Goal: Transaction & Acquisition: Purchase product/service

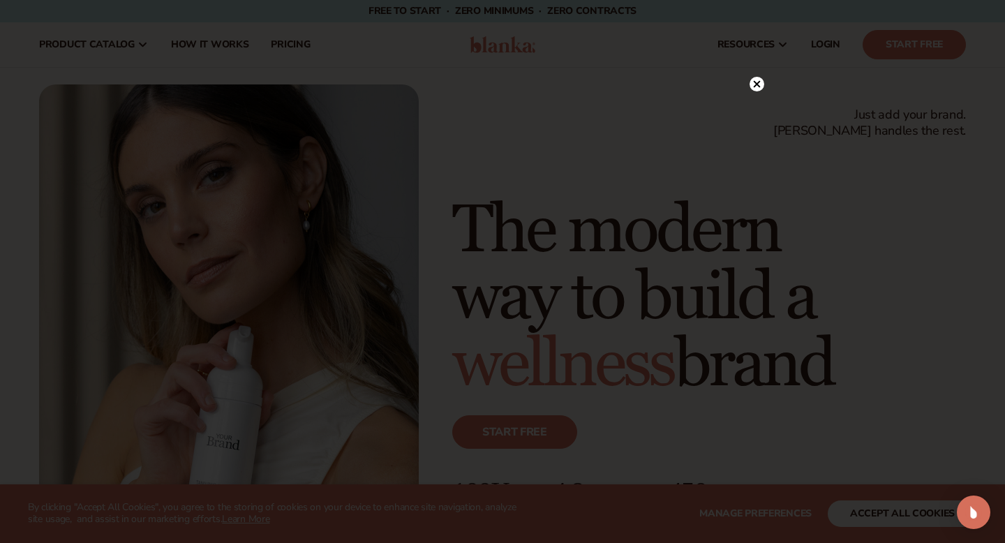
click at [250, 204] on div at bounding box center [502, 271] width 1005 height 543
click at [757, 118] on circle at bounding box center [757, 112] width 15 height 15
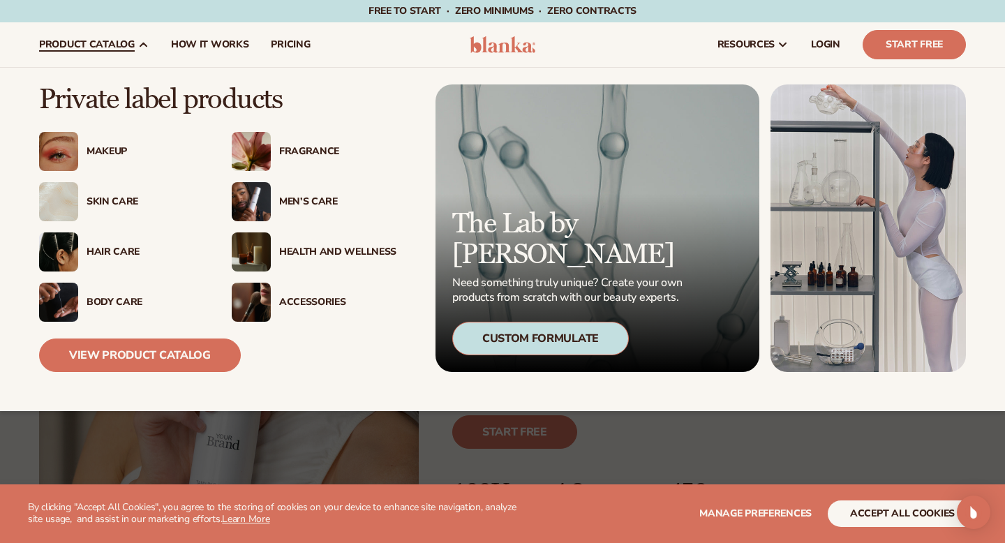
click at [116, 299] on div "Body Care" at bounding box center [145, 303] width 117 height 12
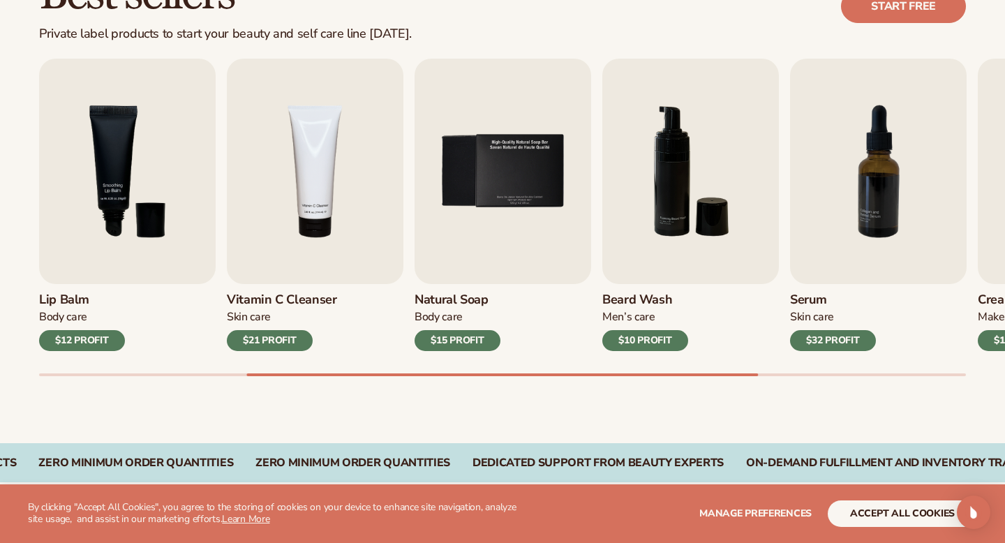
scroll to position [467, 0]
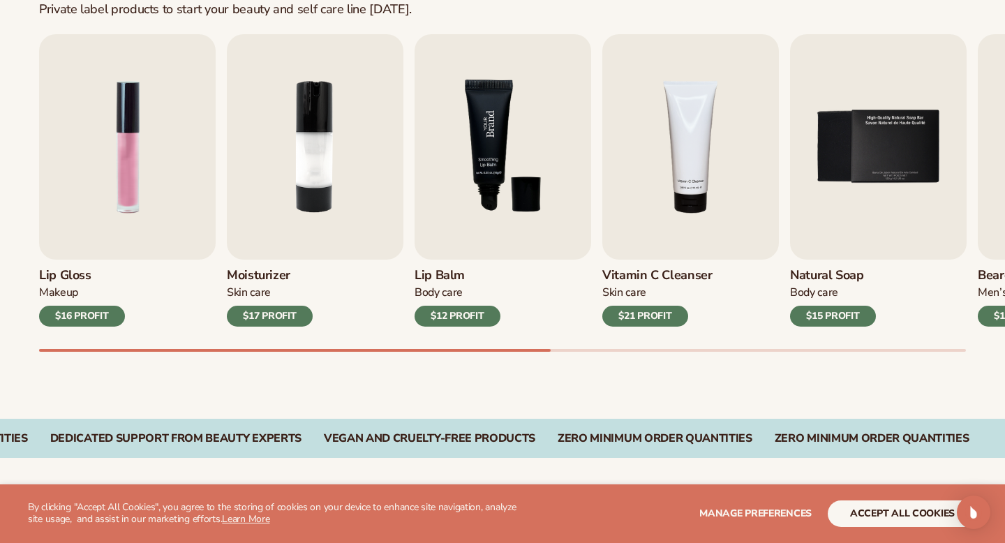
click at [499, 207] on img "3 / 9" at bounding box center [503, 146] width 177 height 225
click at [433, 280] on h3 "Lip Balm" at bounding box center [458, 275] width 86 height 15
